Goal: Task Accomplishment & Management: Use online tool/utility

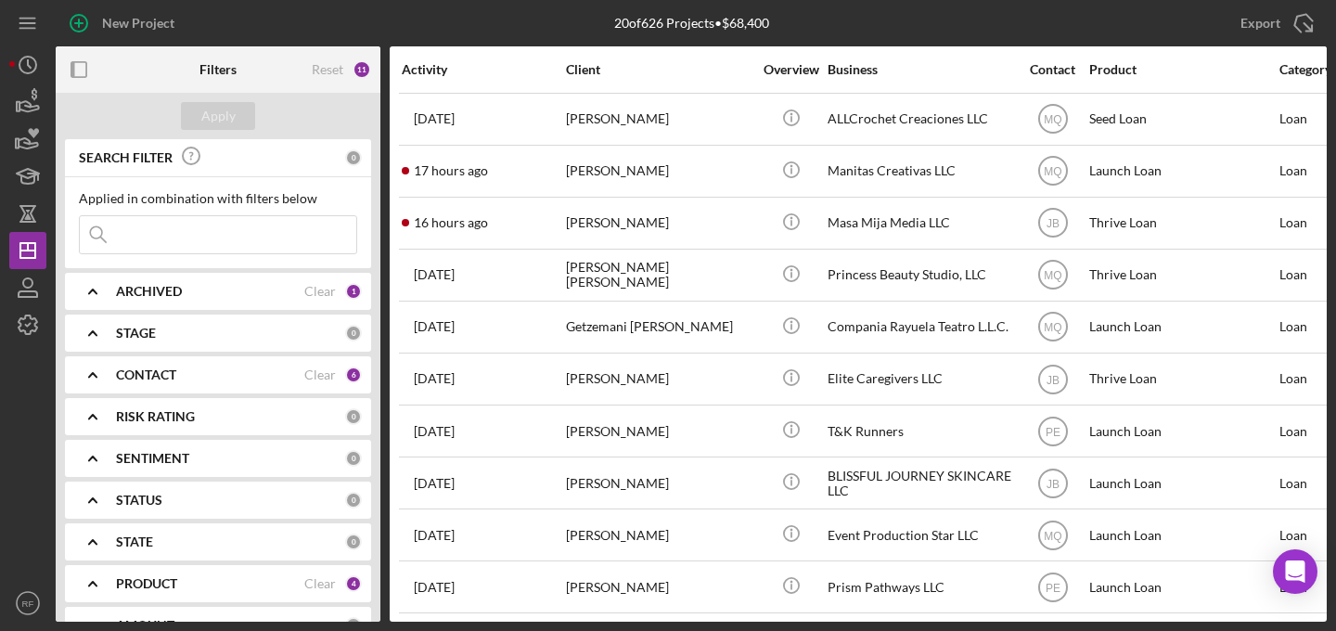
click at [207, 229] on input at bounding box center [218, 234] width 276 height 37
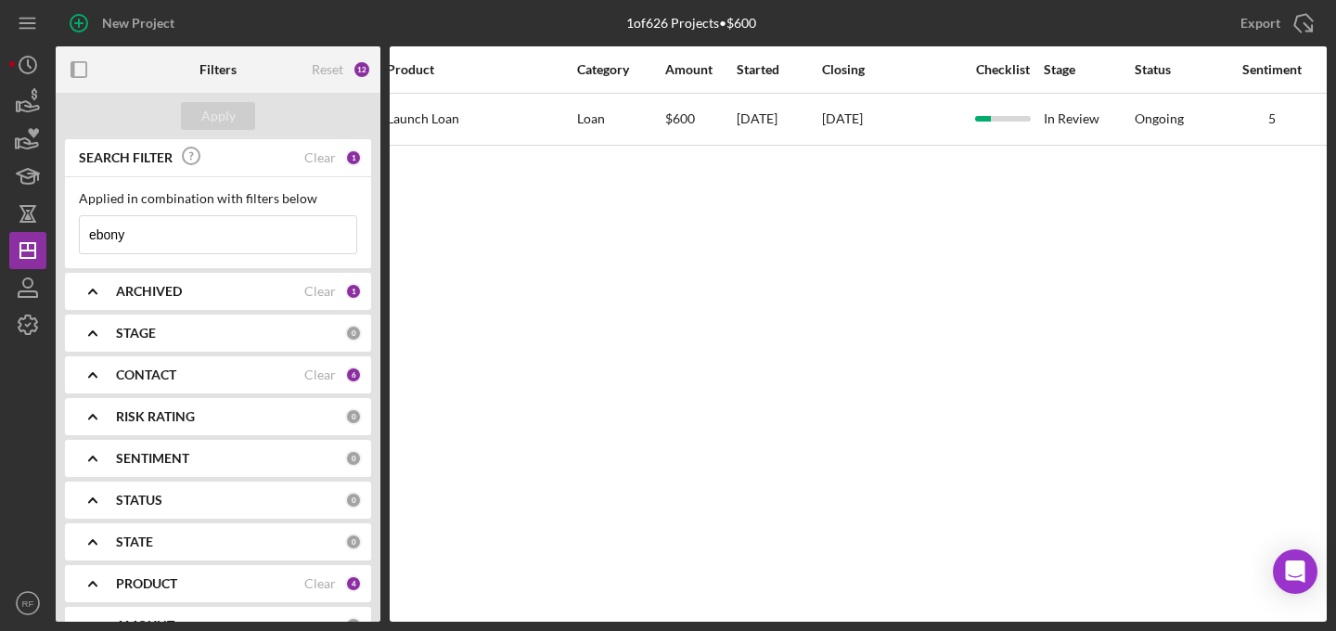
scroll to position [0, 189]
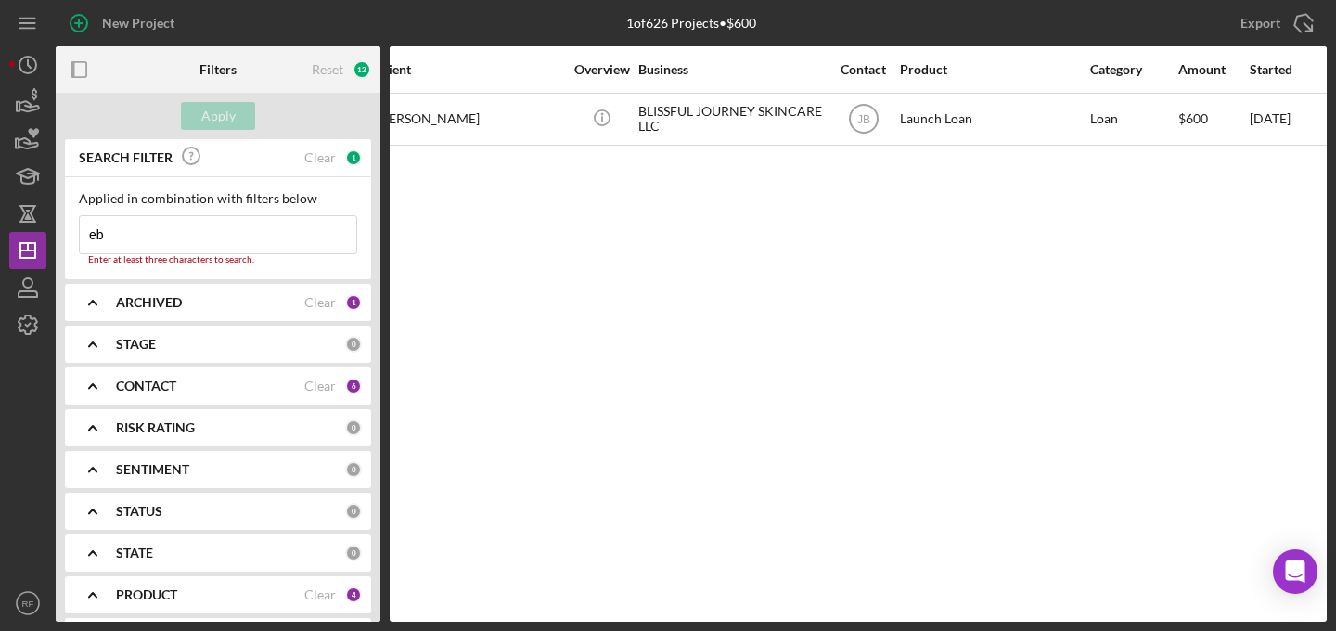
type input "e"
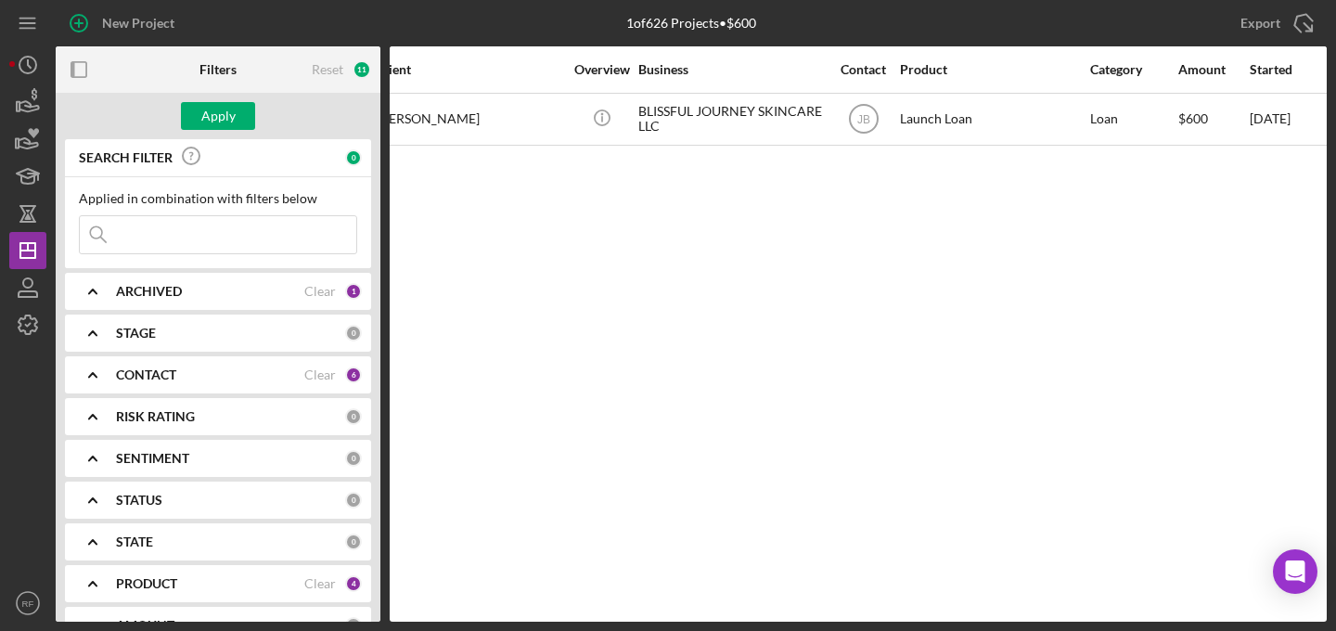
click at [185, 576] on div "PRODUCT" at bounding box center [210, 583] width 188 height 15
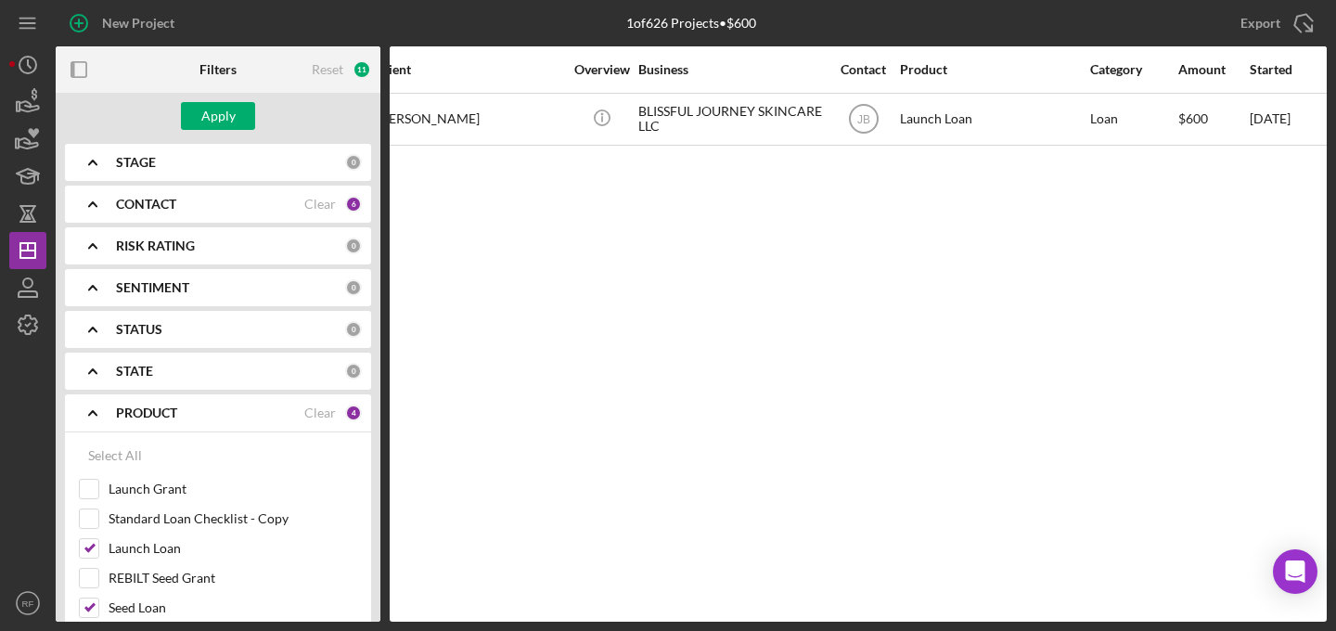
scroll to position [384, 0]
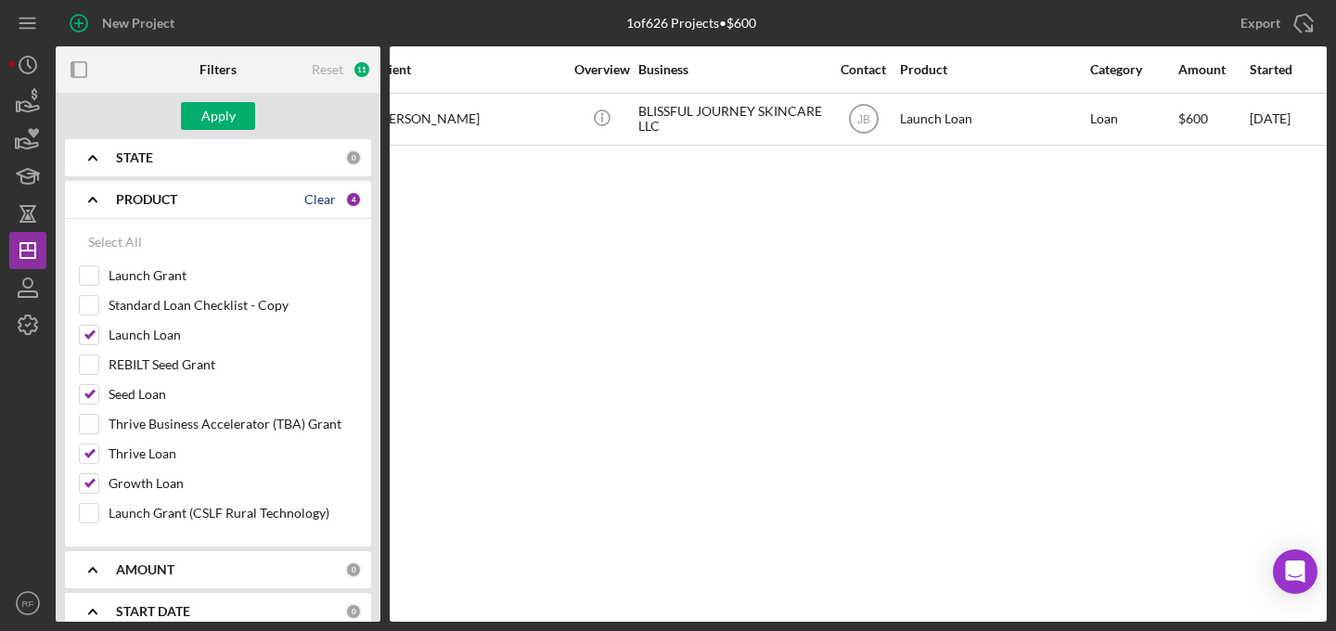
click at [324, 198] on div "Clear" at bounding box center [320, 199] width 32 height 15
checkbox input "false"
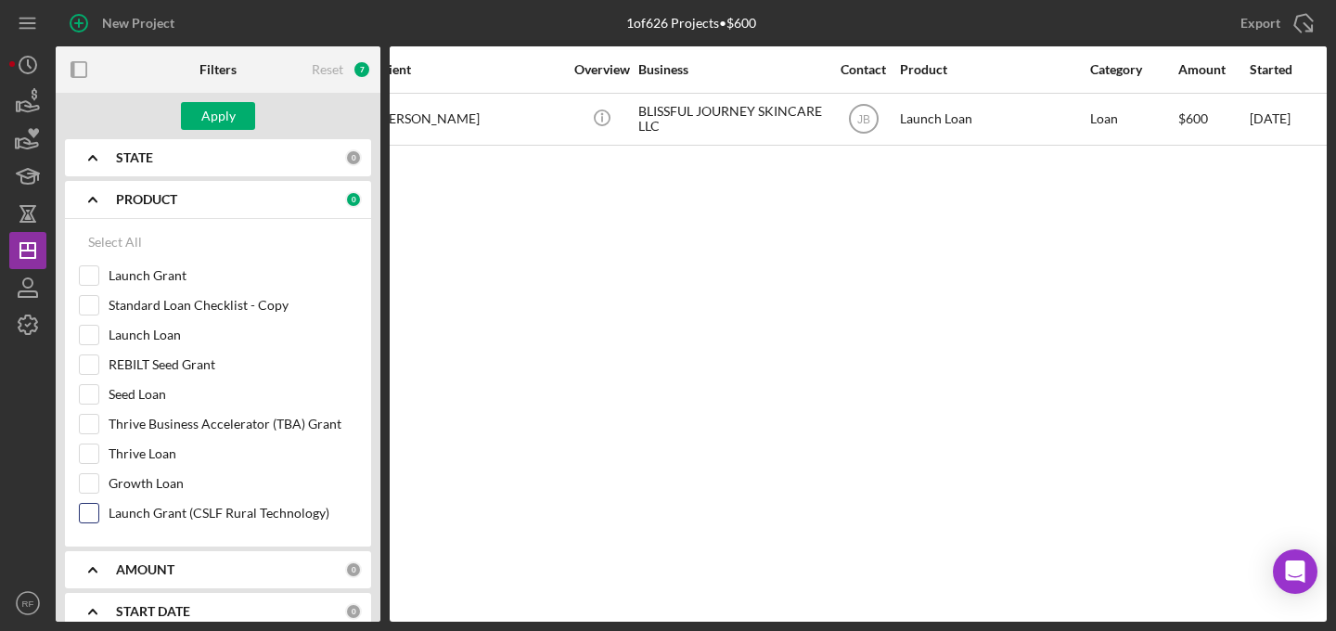
click at [181, 516] on label "Launch Grant (CSLF Rural Technology)" at bounding box center [233, 513] width 249 height 19
click at [98, 516] on input "Launch Grant (CSLF Rural Technology)" at bounding box center [89, 513] width 19 height 19
checkbox input "true"
click at [225, 116] on div "Apply" at bounding box center [218, 116] width 34 height 28
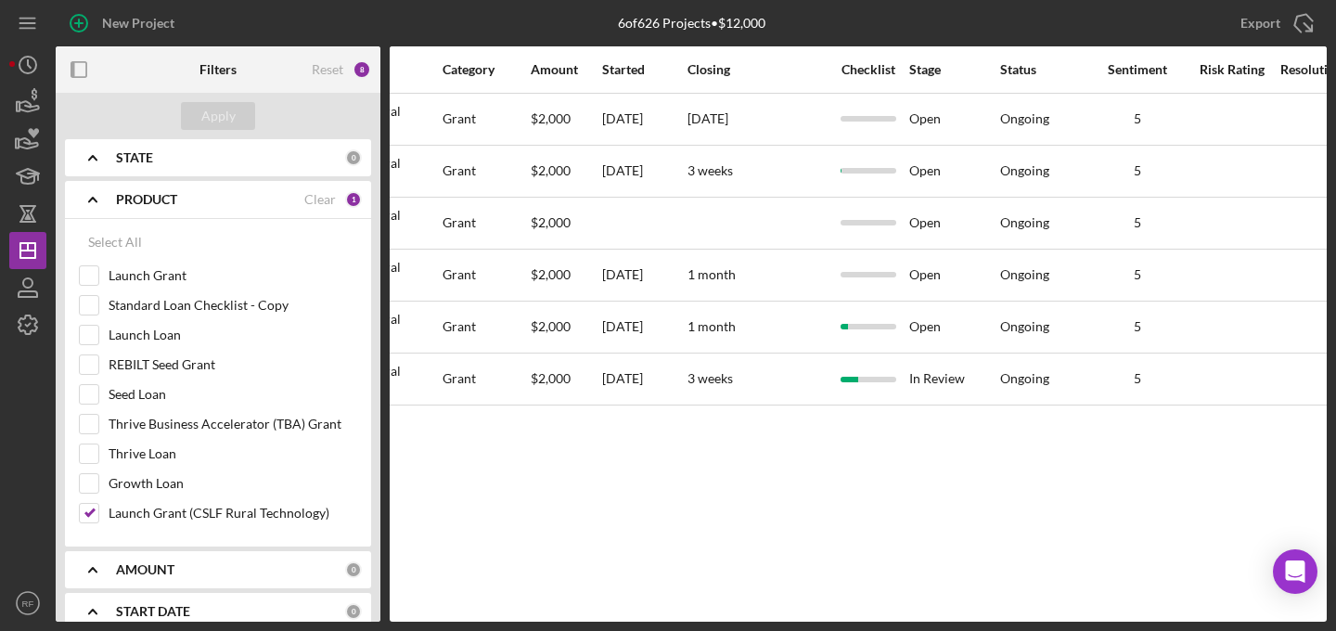
scroll to position [0, 745]
